Goal: Information Seeking & Learning: Find specific fact

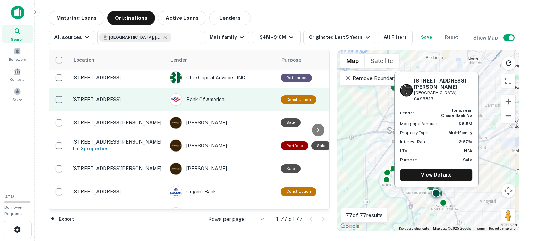
scroll to position [1718, 0]
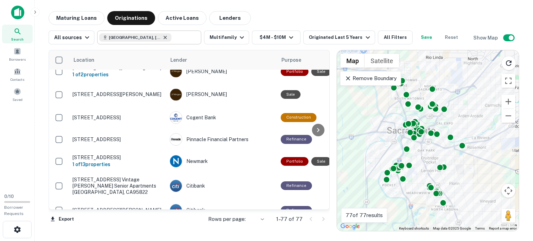
click at [164, 37] on icon at bounding box center [165, 37] width 3 height 3
type input "**********"
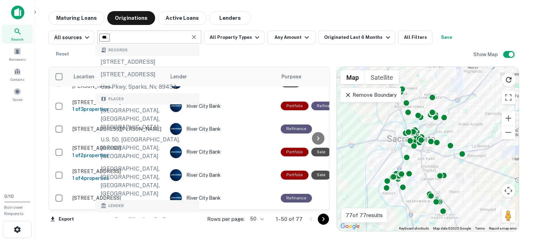
scroll to position [1104, 0]
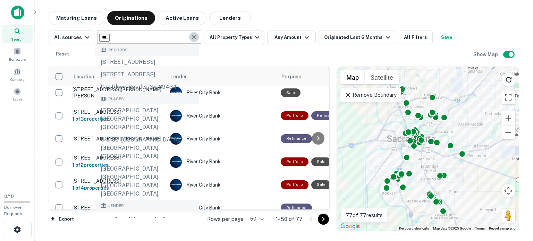
click at [192, 37] on icon "Clear" at bounding box center [194, 37] width 4 height 4
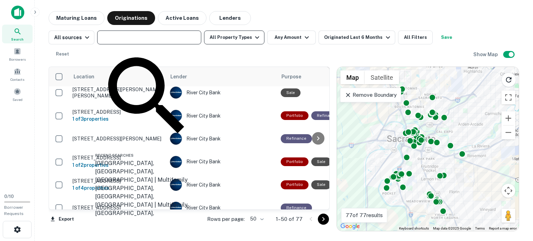
click at [255, 37] on icon "button" at bounding box center [257, 37] width 4 height 2
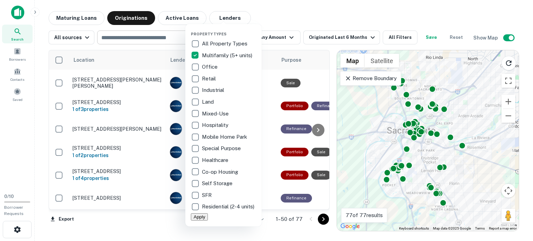
scroll to position [1087, 0]
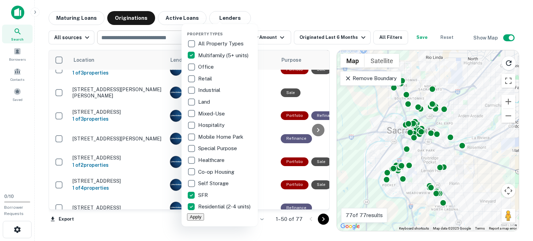
click at [356, 38] on div at bounding box center [266, 120] width 533 height 241
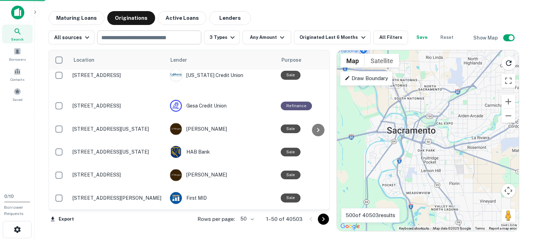
scroll to position [1075, 0]
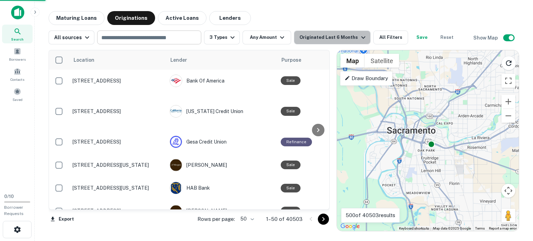
click at [361, 38] on icon "button" at bounding box center [363, 37] width 4 height 2
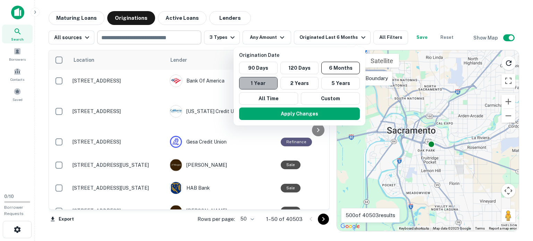
click at [259, 84] on button "1 Year" at bounding box center [258, 83] width 38 height 12
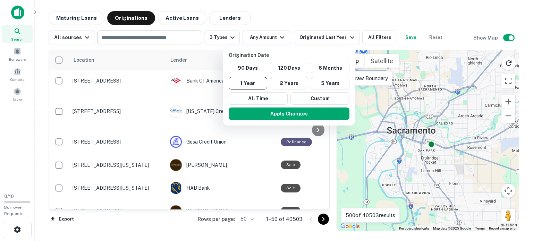
click at [277, 38] on div at bounding box center [266, 120] width 533 height 241
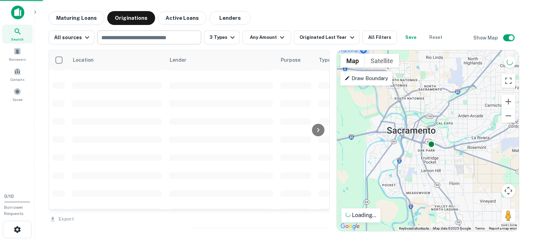
scroll to position [1668, 0]
click at [279, 38] on div at bounding box center [266, 120] width 533 height 241
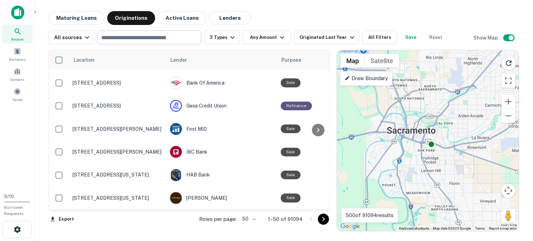
scroll to position [1075, 0]
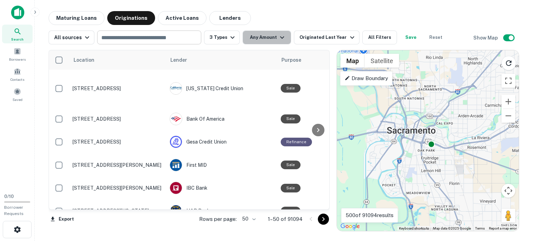
click at [279, 38] on icon "button" at bounding box center [282, 37] width 8 height 8
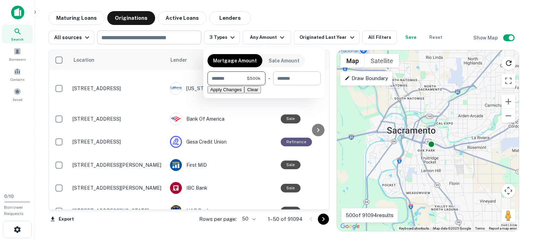
type input "******"
click at [301, 79] on input "number" at bounding box center [294, 78] width 43 height 14
type input "*******"
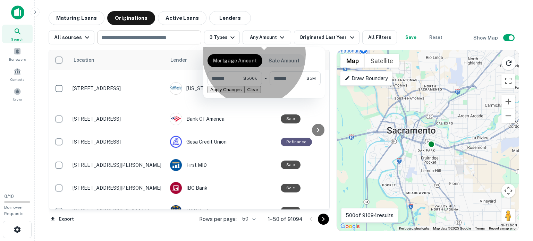
click at [244, 93] on button "Apply Changes" at bounding box center [225, 89] width 37 height 7
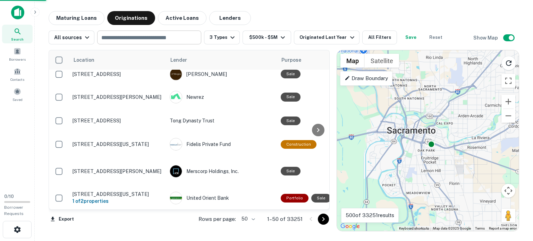
scroll to position [1054, 0]
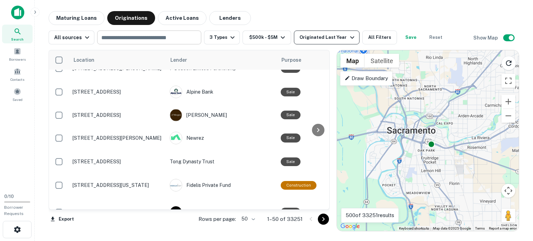
click at [348, 37] on icon "button" at bounding box center [352, 37] width 8 height 8
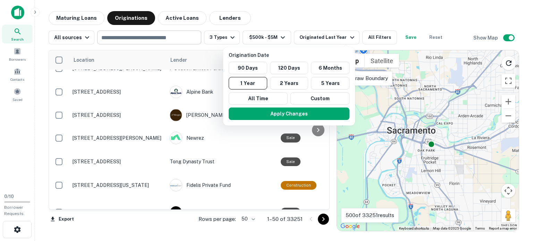
click at [320, 15] on div at bounding box center [266, 120] width 533 height 241
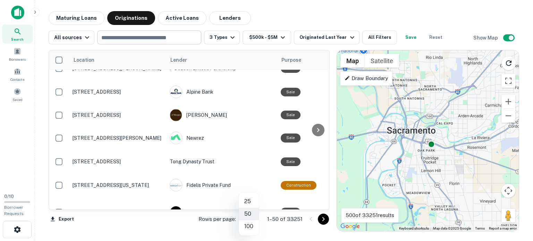
click at [255, 219] on body "Search Borrowers Contacts Saved 0 / 10 Borrower Requests Maturing Loans Origina…" at bounding box center [266, 120] width 533 height 241
click at [248, 227] on li "100" at bounding box center [249, 226] width 20 height 12
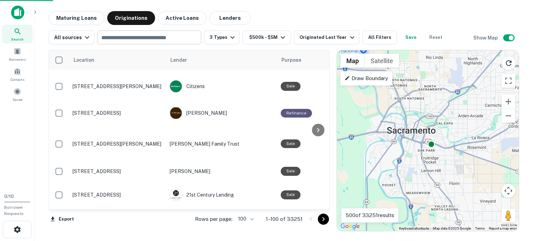
scroll to position [1718, 0]
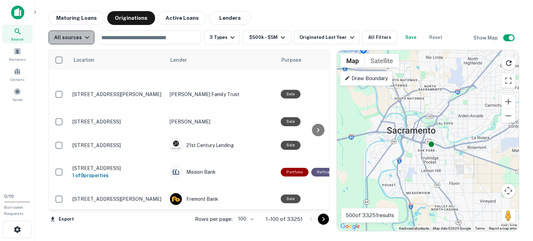
click at [85, 38] on icon "button" at bounding box center [87, 37] width 4 height 2
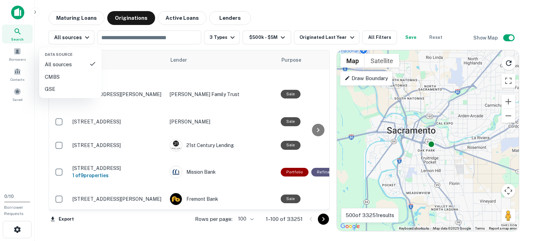
click at [247, 15] on div at bounding box center [266, 120] width 533 height 241
click at [325, 159] on div at bounding box center [318, 129] width 14 height 159
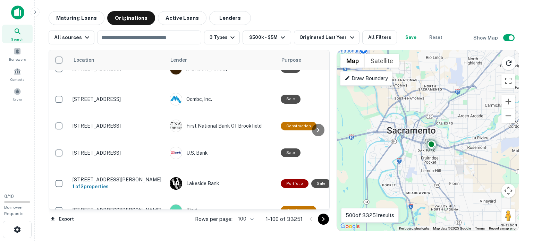
scroll to position [430, 0]
click at [148, 38] on input "text" at bounding box center [148, 38] width 99 height 10
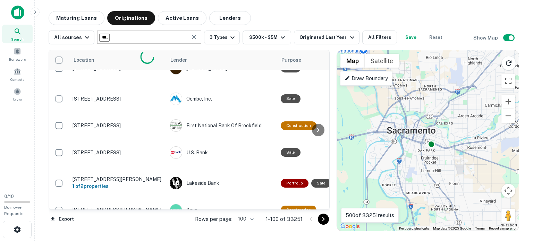
type input "**********"
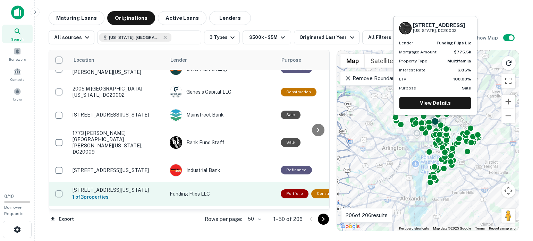
type input "**********"
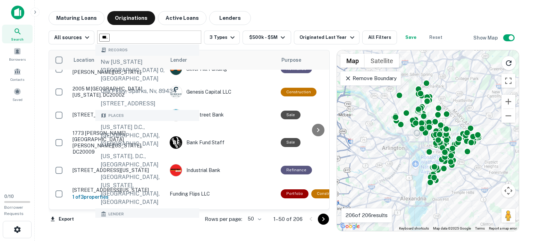
click at [294, 12] on div "Maturing Loans Originations Active Loans Lenders" at bounding box center [284, 18] width 470 height 14
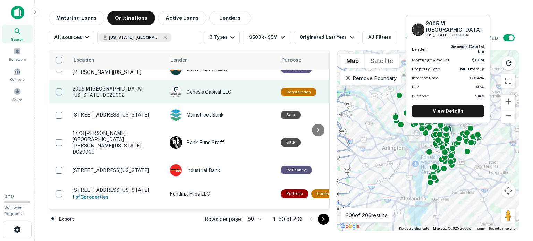
click at [160, 86] on p "2005 M [GEOGRAPHIC_DATA][US_STATE], DC20002" at bounding box center [117, 92] width 90 height 12
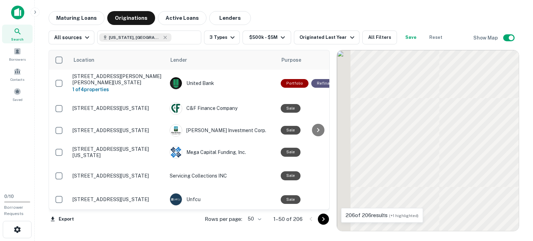
scroll to position [430, 0]
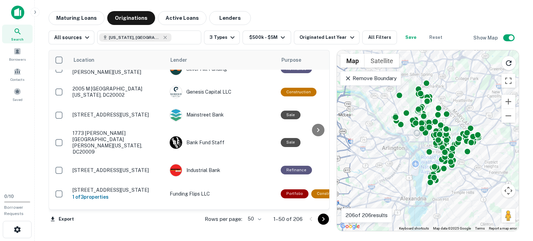
click at [258, 219] on body "Search Borrowers Contacts Saved 0 / 10 Borrower Requests Maturing Loans Origina…" at bounding box center [266, 120] width 533 height 241
click at [254, 227] on li "100" at bounding box center [254, 226] width 20 height 12
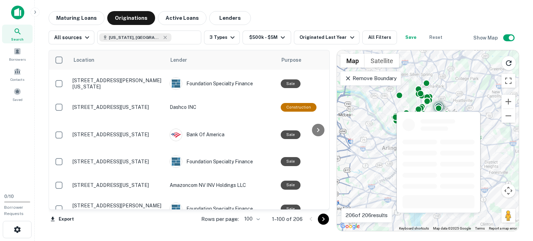
scroll to position [658, 0]
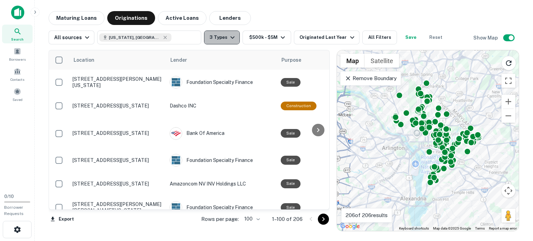
click at [230, 37] on icon "button" at bounding box center [232, 37] width 4 height 2
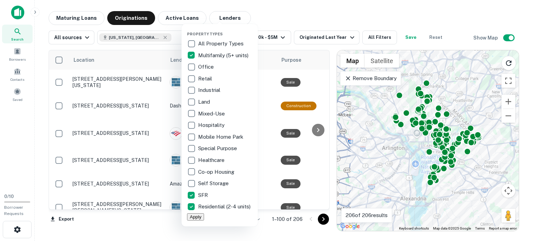
click at [275, 18] on div at bounding box center [266, 120] width 533 height 241
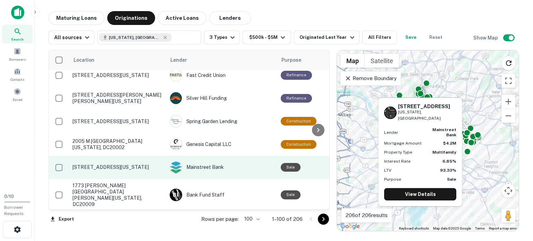
scroll to position [452, 0]
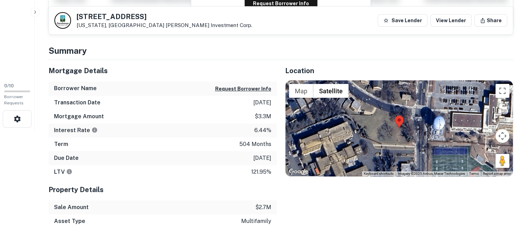
scroll to position [111, 0]
click at [108, 16] on h5 "[STREET_ADDRESS]" at bounding box center [165, 16] width 176 height 7
copy h5 "[STREET_ADDRESS]"
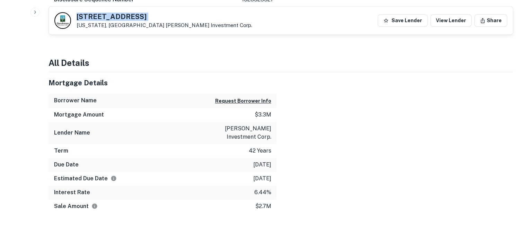
scroll to position [873, 0]
